Goal: Task Accomplishment & Management: Complete application form

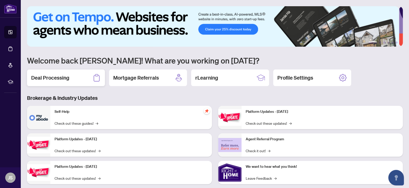
click at [48, 79] on h2 "Deal Processing" at bounding box center [50, 77] width 38 height 7
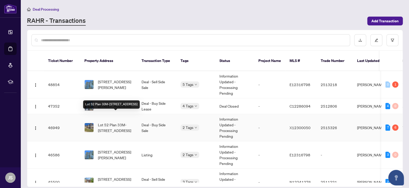
scroll to position [26, 0]
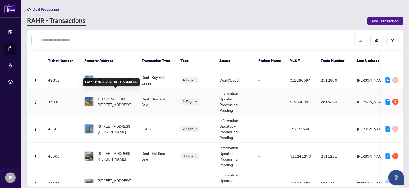
click at [110, 96] on span "Lot 52 Plan 33M-[STREET_ADDRESS]" at bounding box center [115, 101] width 35 height 11
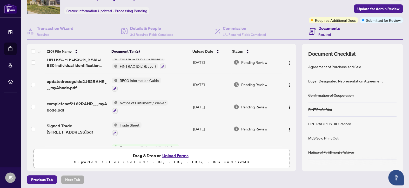
scroll to position [28, 0]
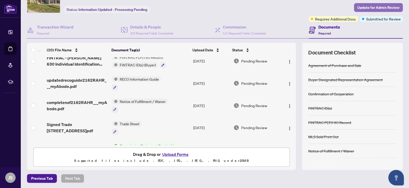
click at [370, 6] on span "Update for Admin Review" at bounding box center [378, 7] width 42 height 8
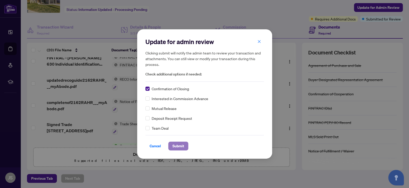
click at [176, 145] on span "Submit" at bounding box center [178, 146] width 12 height 8
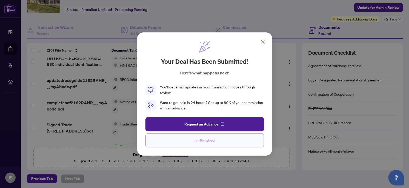
click at [198, 140] on span "I'm Finished" at bounding box center [204, 140] width 20 height 8
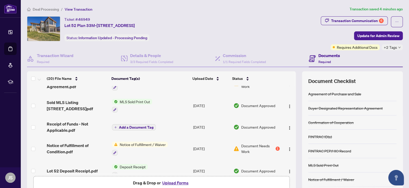
scroll to position [247, 0]
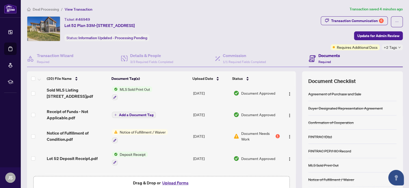
click at [121, 113] on span "Add a Document Tag" at bounding box center [136, 115] width 35 height 4
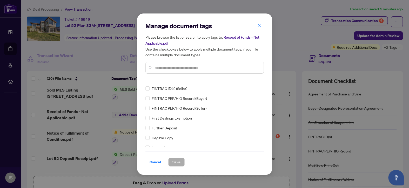
scroll to position [571, 0]
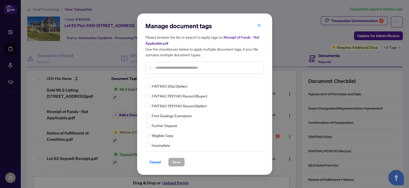
click at [165, 66] on input "text" at bounding box center [207, 68] width 104 height 6
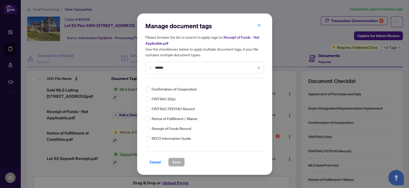
scroll to position [0, 0]
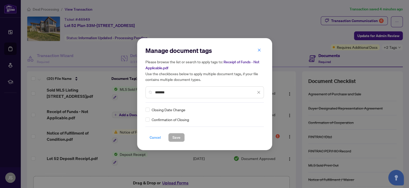
type input "*******"
click at [156, 137] on span "Cancel" at bounding box center [155, 137] width 11 height 8
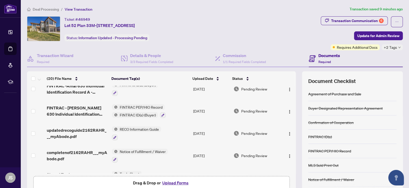
scroll to position [52, 0]
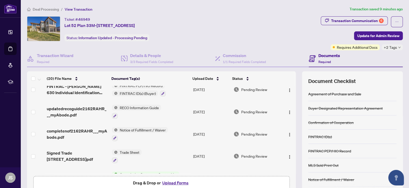
click at [170, 181] on button "Upload Forms" at bounding box center [175, 183] width 29 height 7
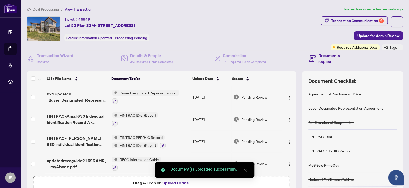
scroll to position [0, 0]
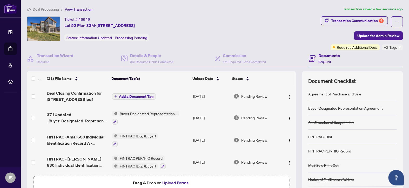
click at [120, 96] on span "Add a Document Tag" at bounding box center [136, 97] width 35 height 4
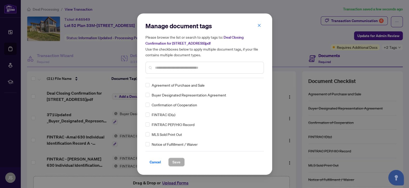
click at [170, 68] on input "text" at bounding box center [207, 68] width 104 height 6
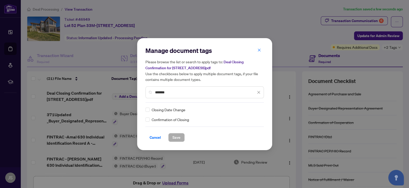
type input "*******"
click at [176, 136] on span "Save" at bounding box center [176, 137] width 8 height 8
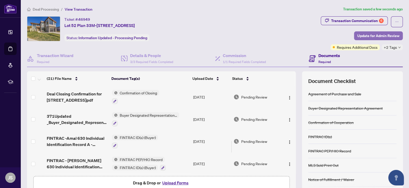
click at [376, 36] on span "Update for Admin Review" at bounding box center [378, 36] width 42 height 8
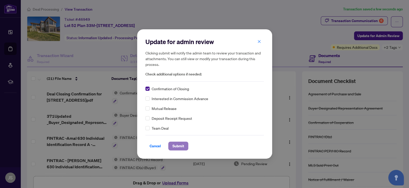
click at [180, 147] on span "Submit" at bounding box center [178, 146] width 12 height 8
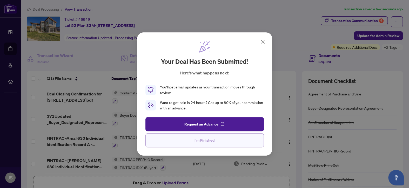
click at [192, 141] on button "I'm Finished" at bounding box center [204, 140] width 118 height 14
